Goal: Information Seeking & Learning: Find specific fact

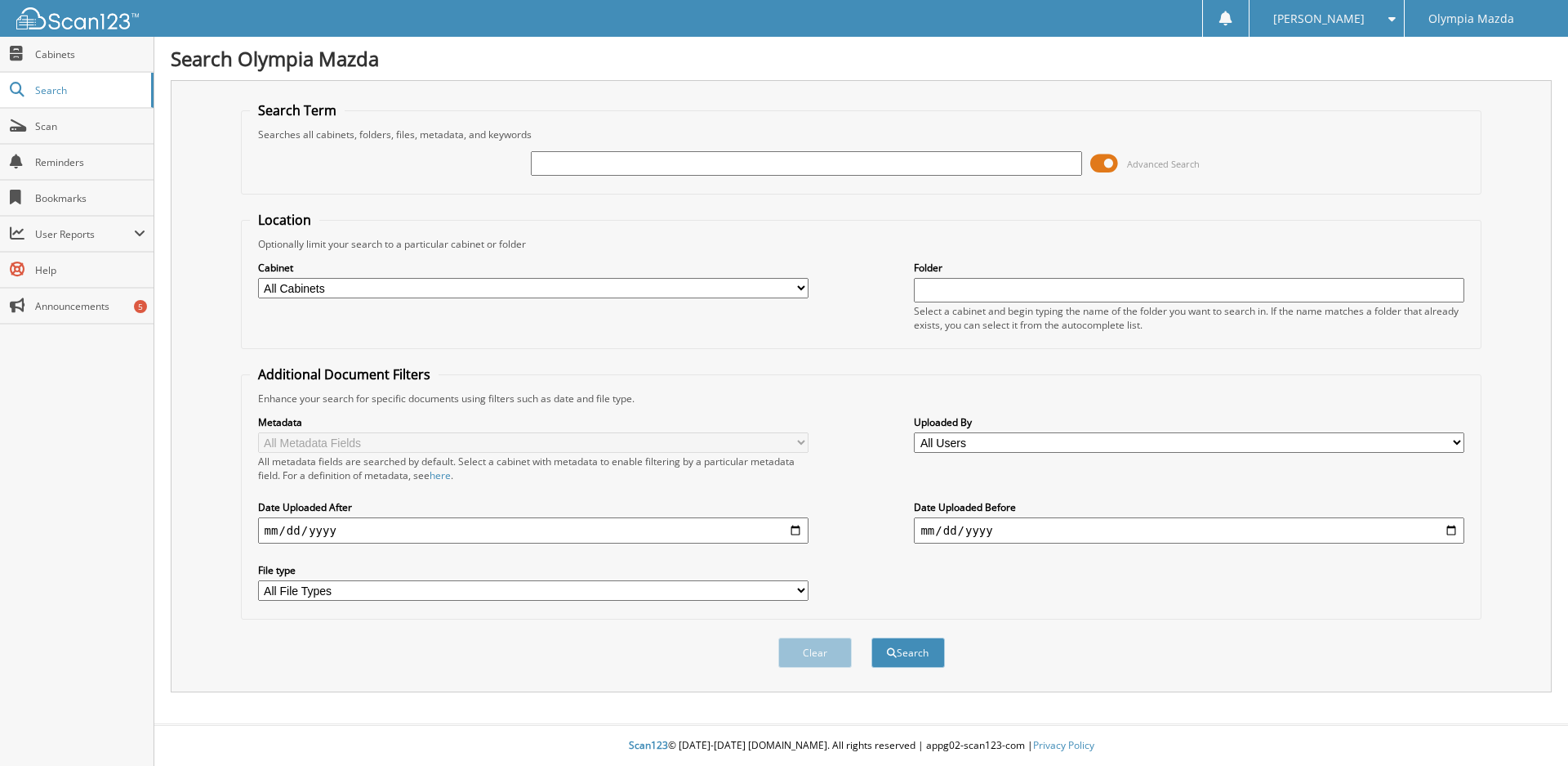
click at [678, 168] on input "text" at bounding box center [805, 163] width 550 height 24
type input "52746"
click at [871, 638] on button "Search" at bounding box center [908, 652] width 74 height 30
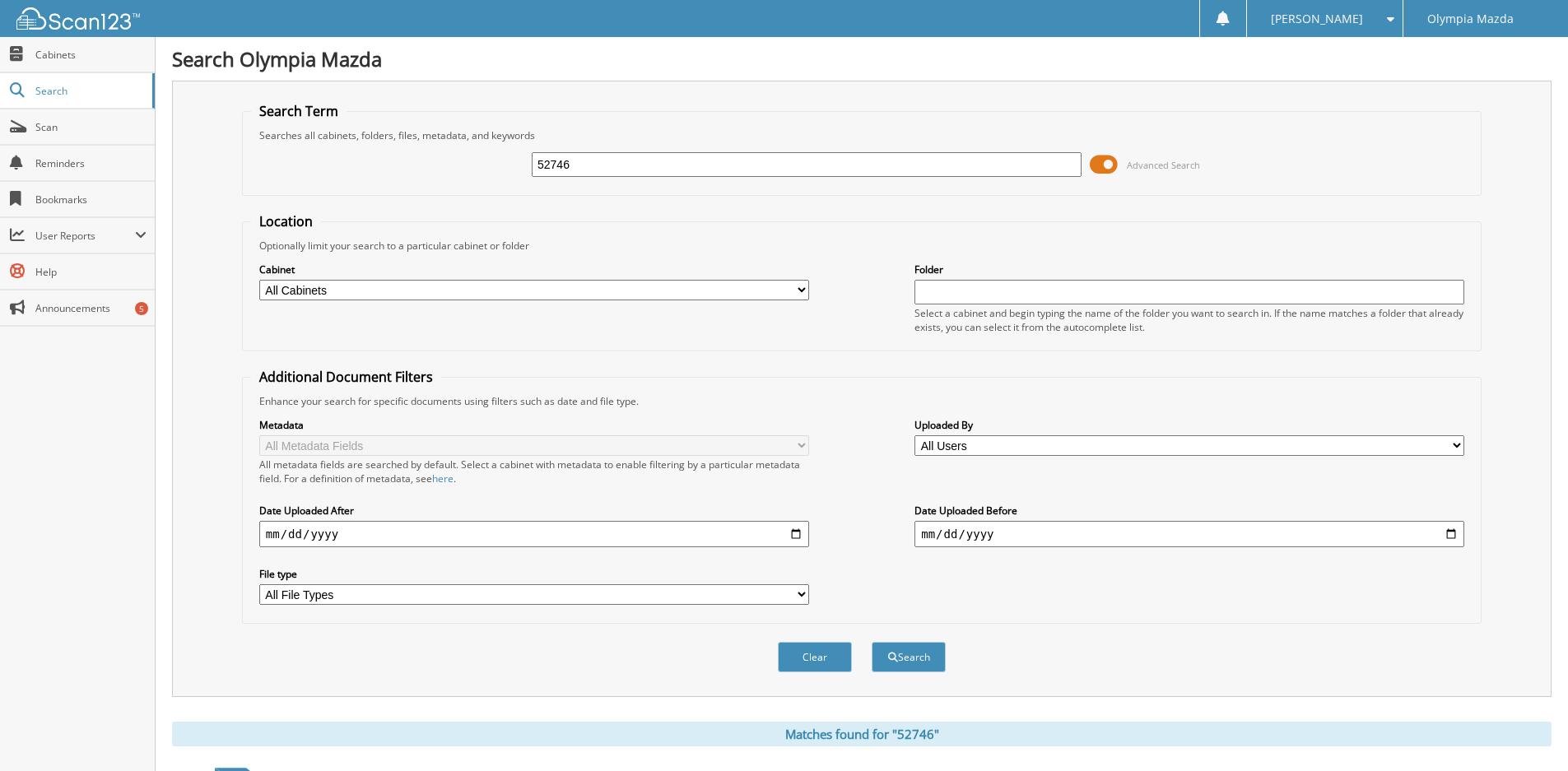
scroll to position [328, 0]
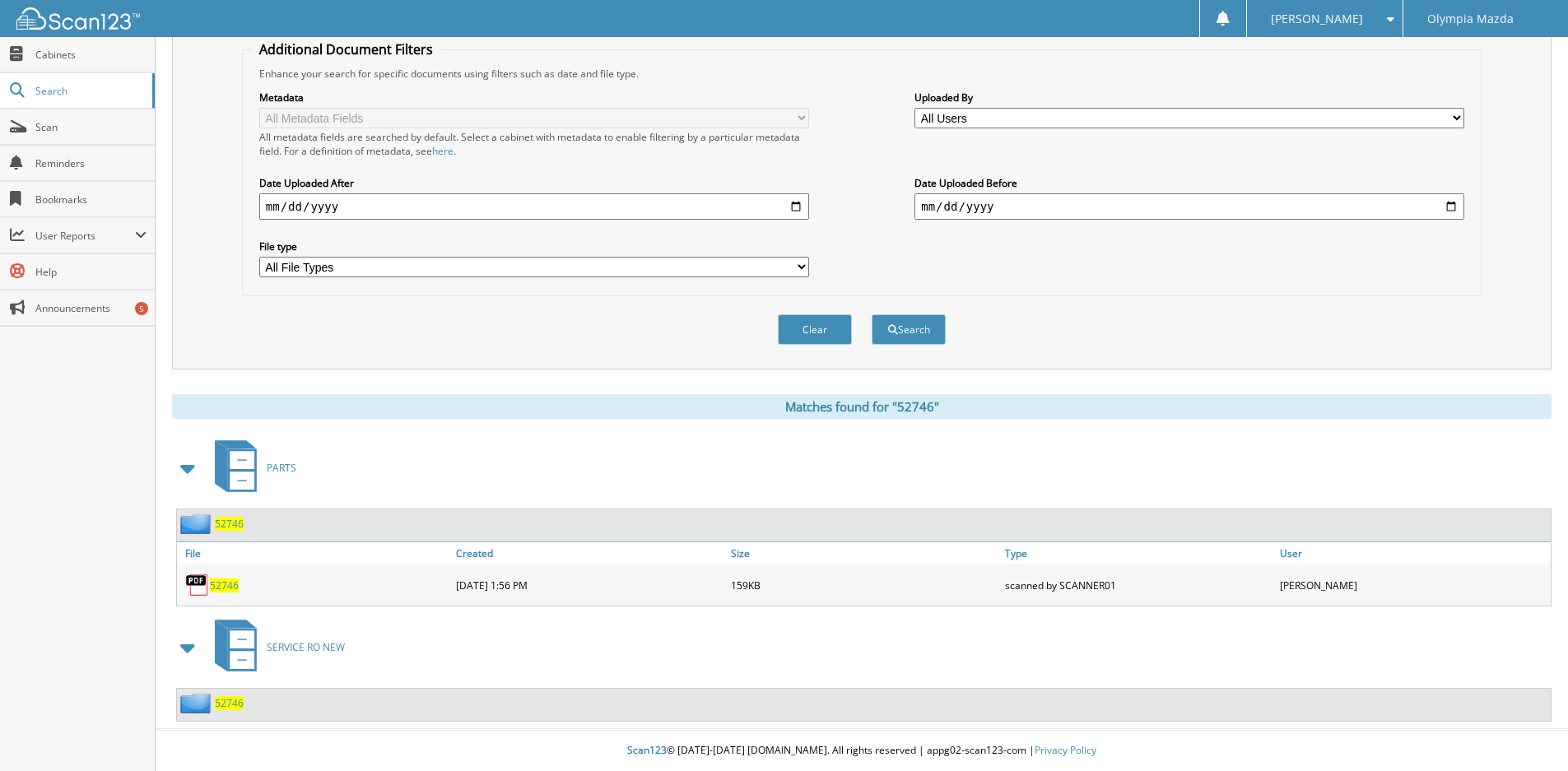
click at [227, 704] on span "52746" at bounding box center [229, 703] width 28 height 14
